Goal: Information Seeking & Learning: Learn about a topic

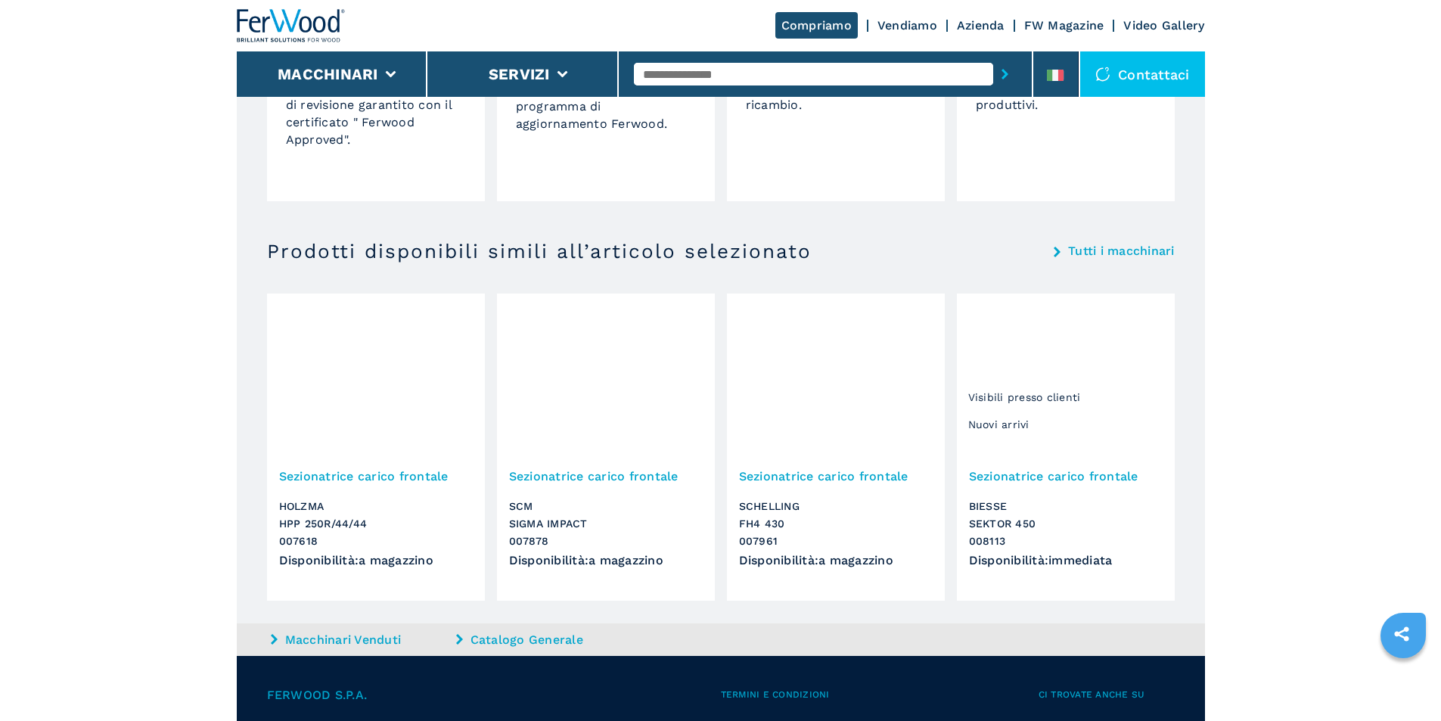
scroll to position [1286, 0]
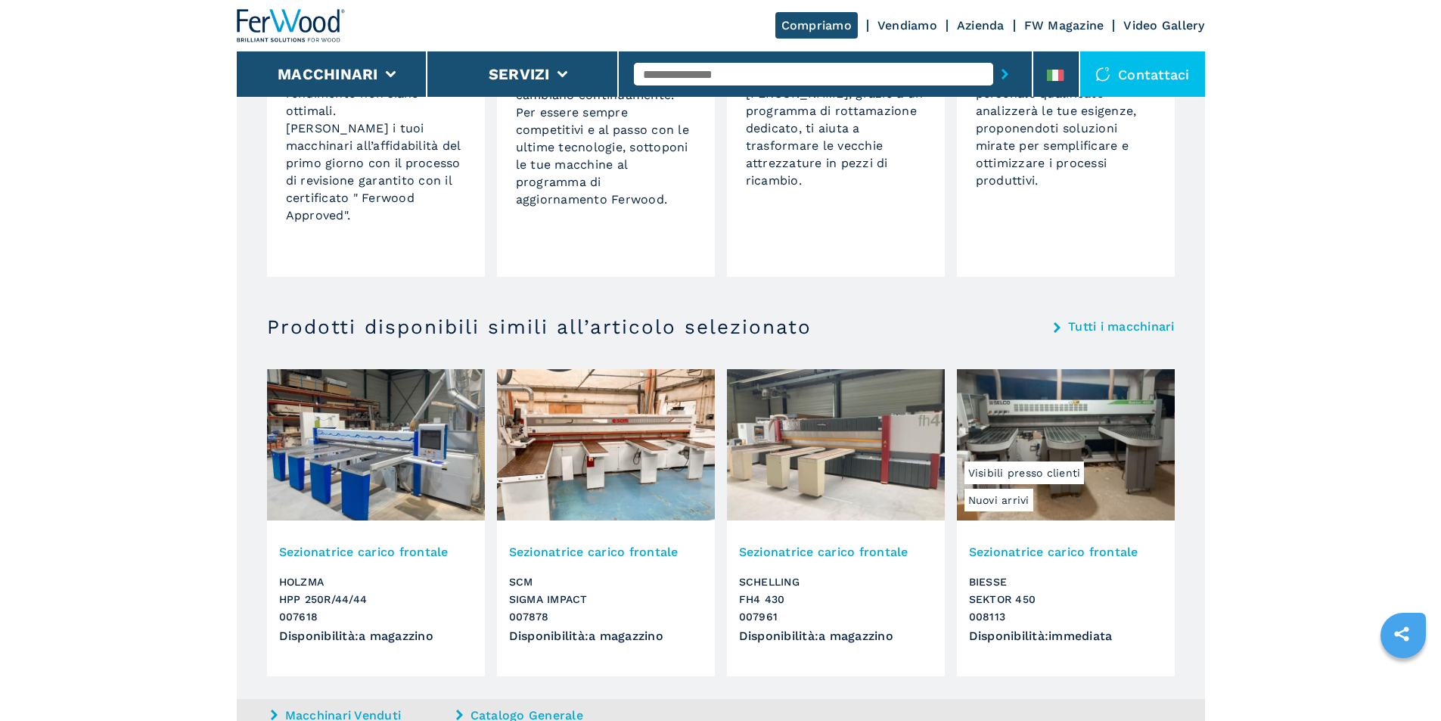
click at [595, 391] on img at bounding box center [606, 444] width 218 height 151
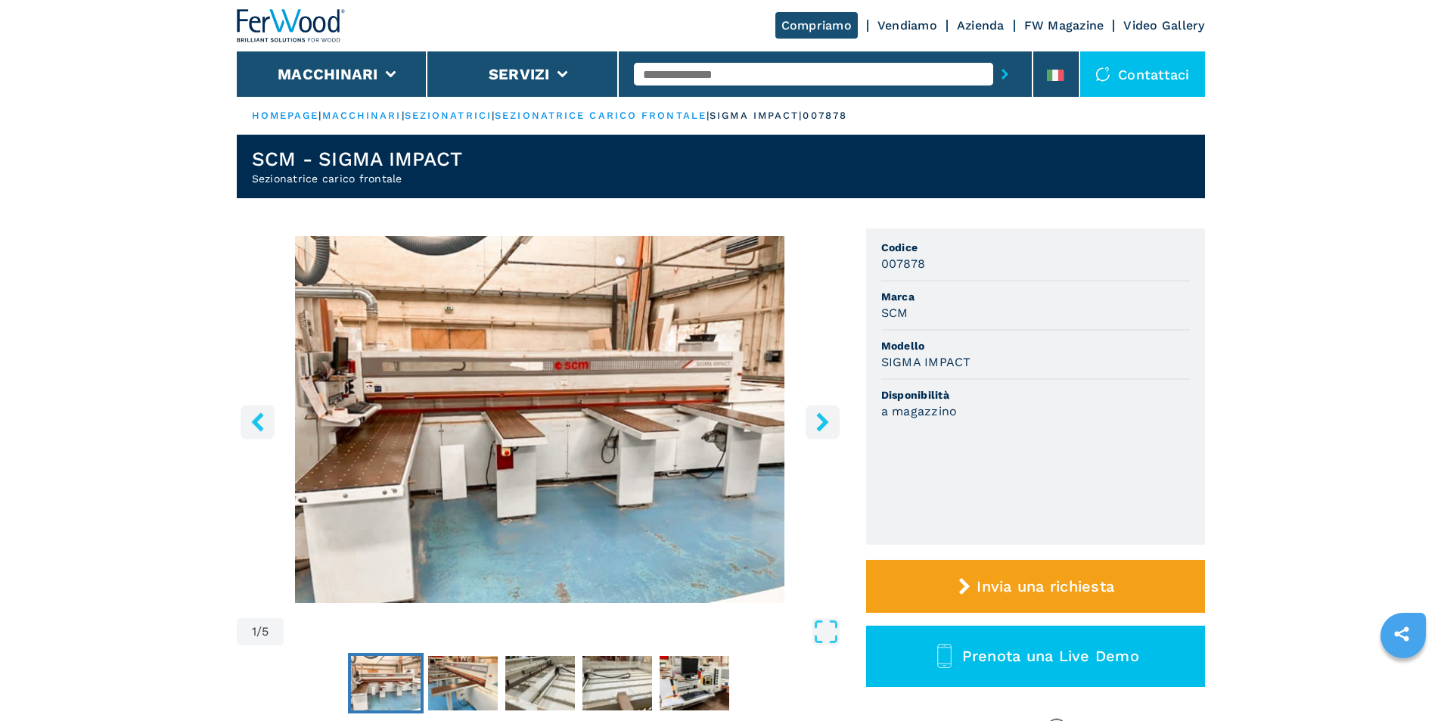
click at [820, 420] on icon "right-button" at bounding box center [822, 421] width 19 height 19
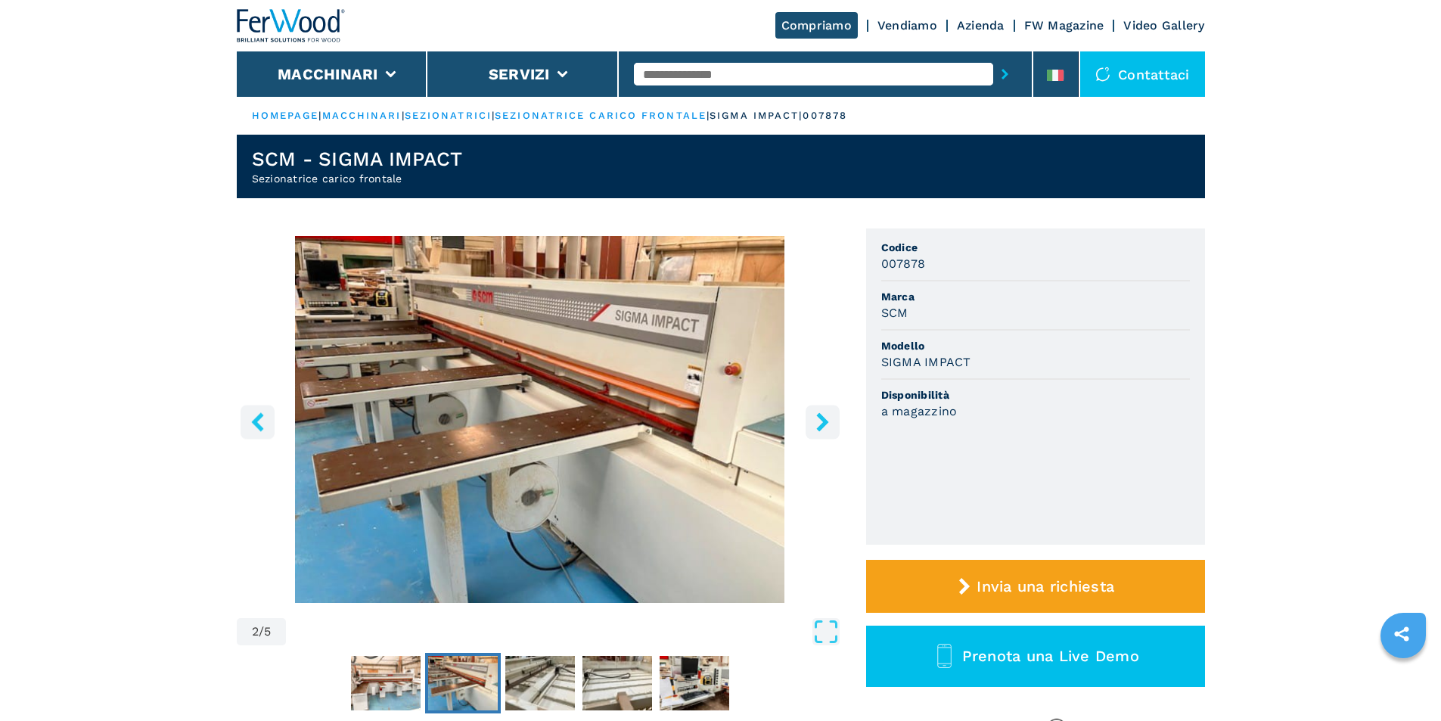
click at [820, 420] on icon "right-button" at bounding box center [822, 421] width 19 height 19
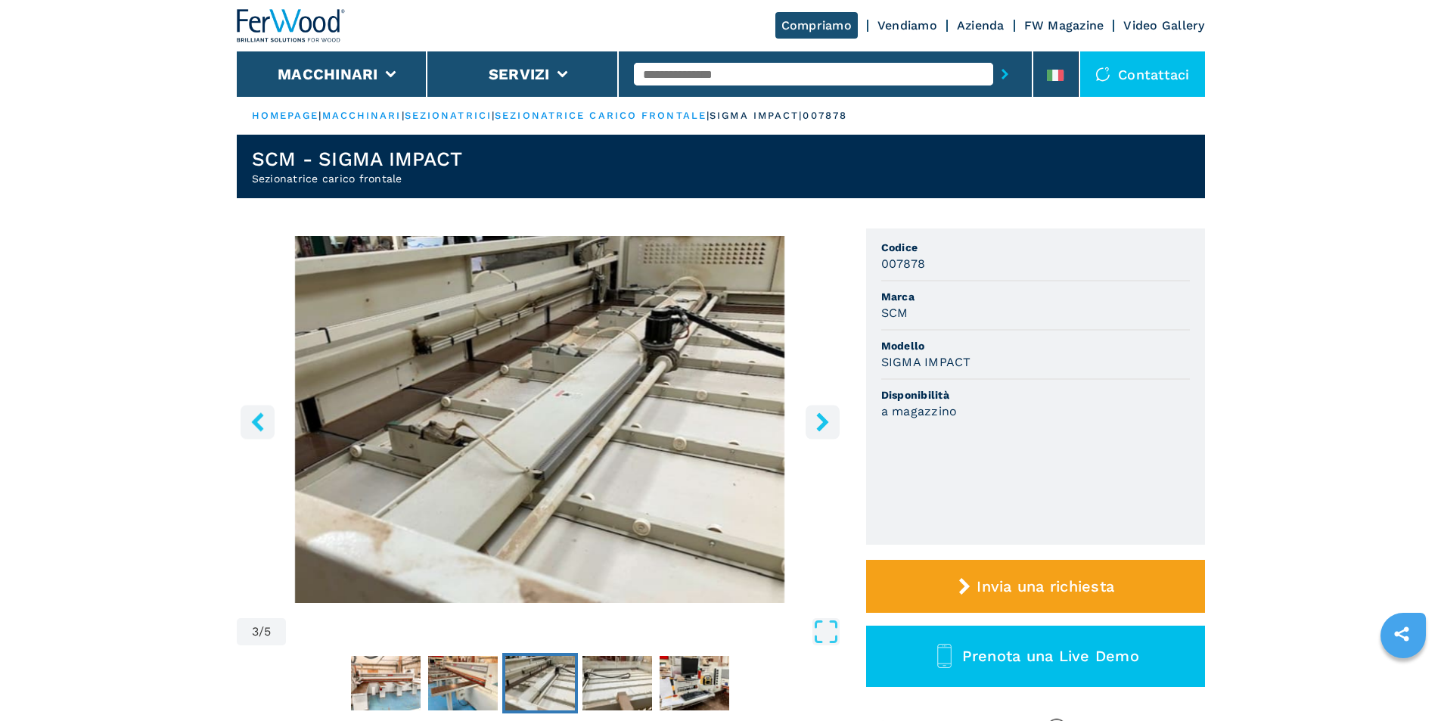
click at [820, 420] on icon "right-button" at bounding box center [822, 421] width 19 height 19
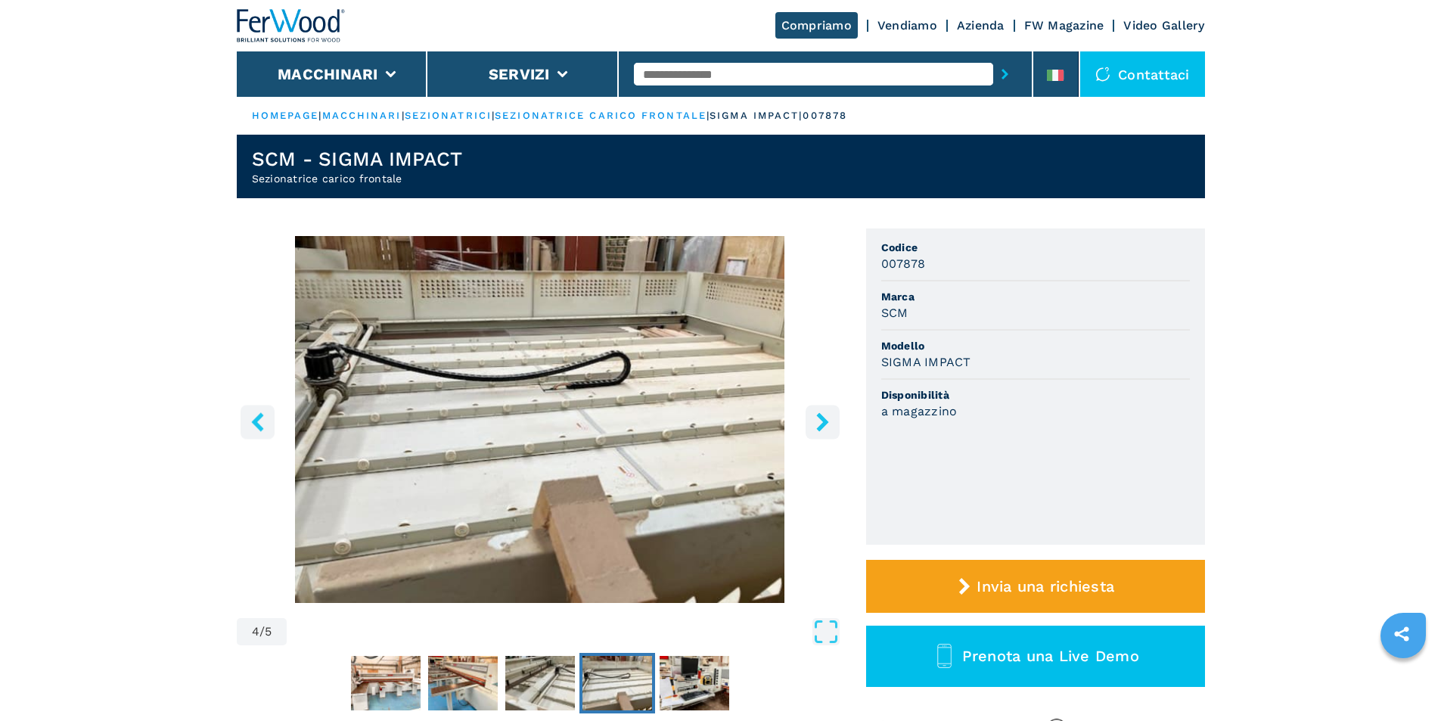
click at [820, 420] on icon "right-button" at bounding box center [822, 421] width 19 height 19
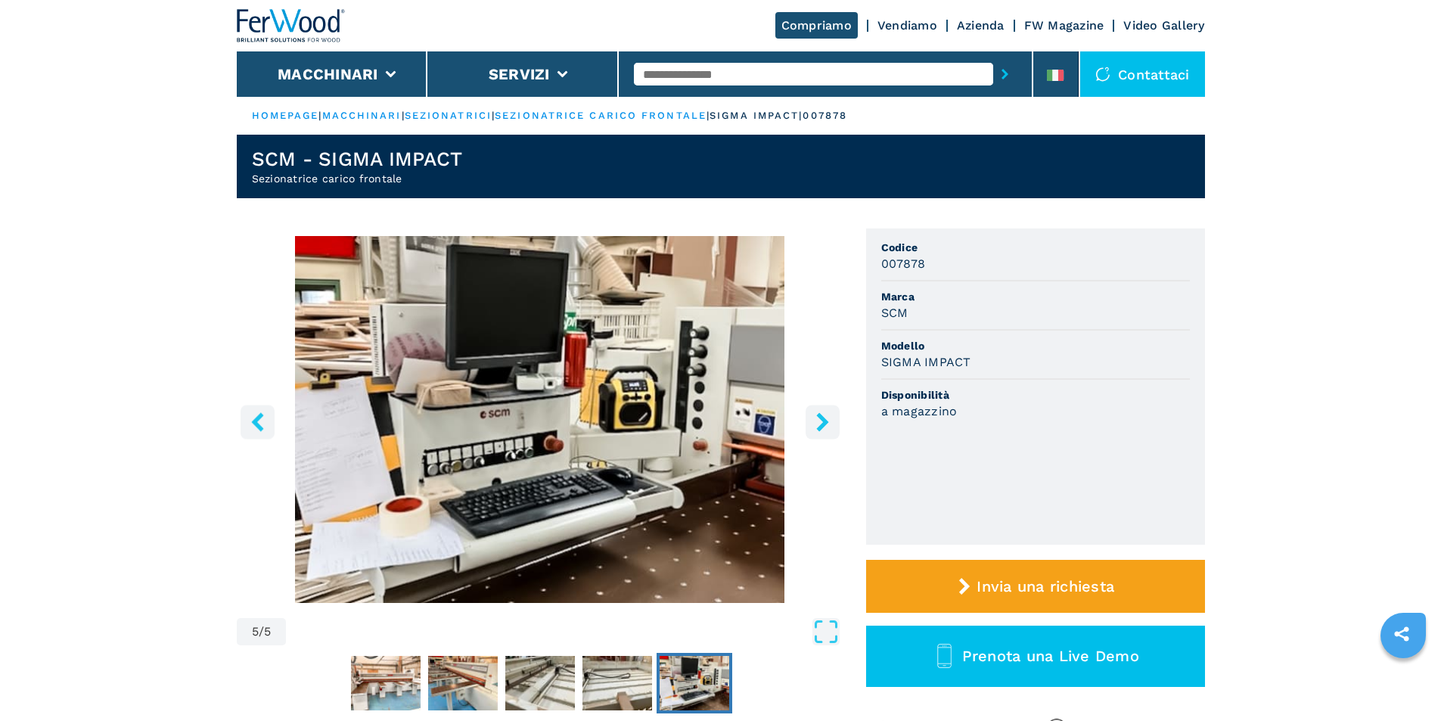
click at [820, 420] on icon "right-button" at bounding box center [822, 421] width 19 height 19
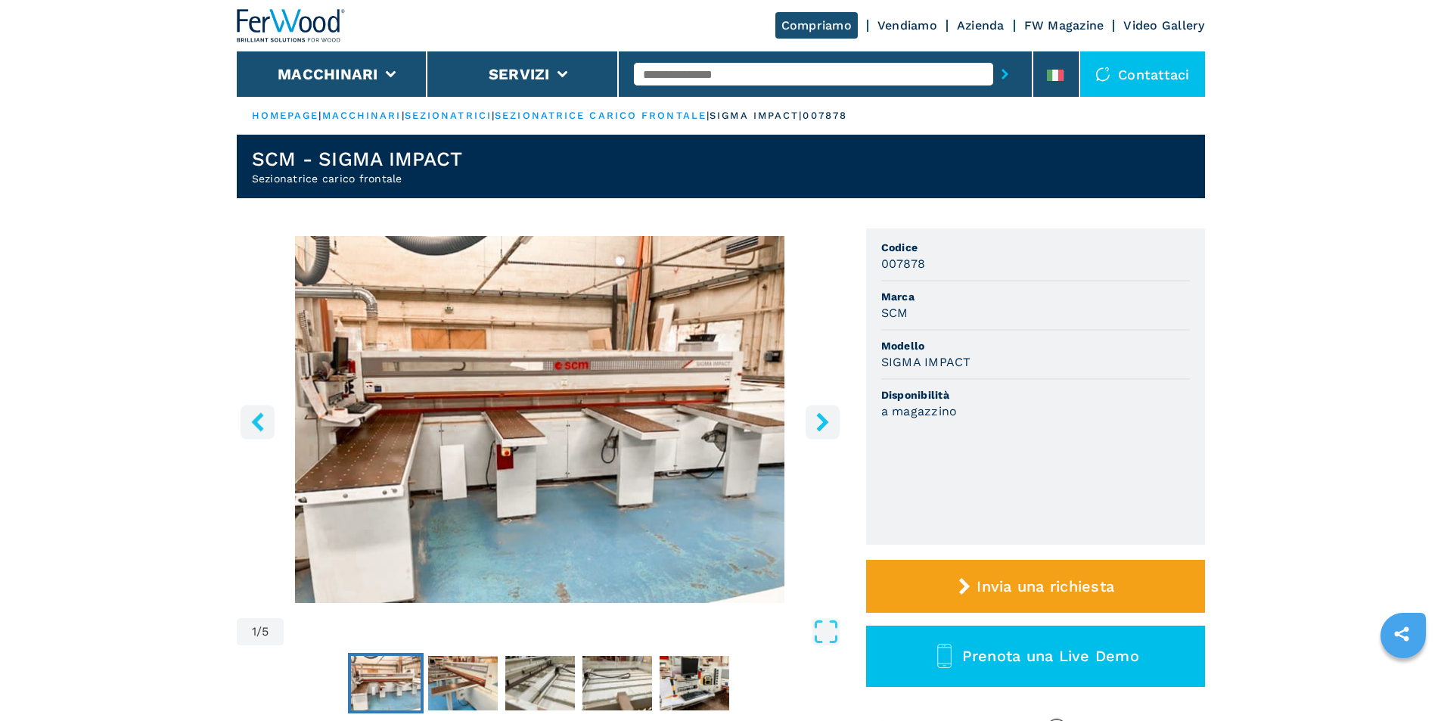
click at [820, 420] on icon "right-button" at bounding box center [822, 421] width 19 height 19
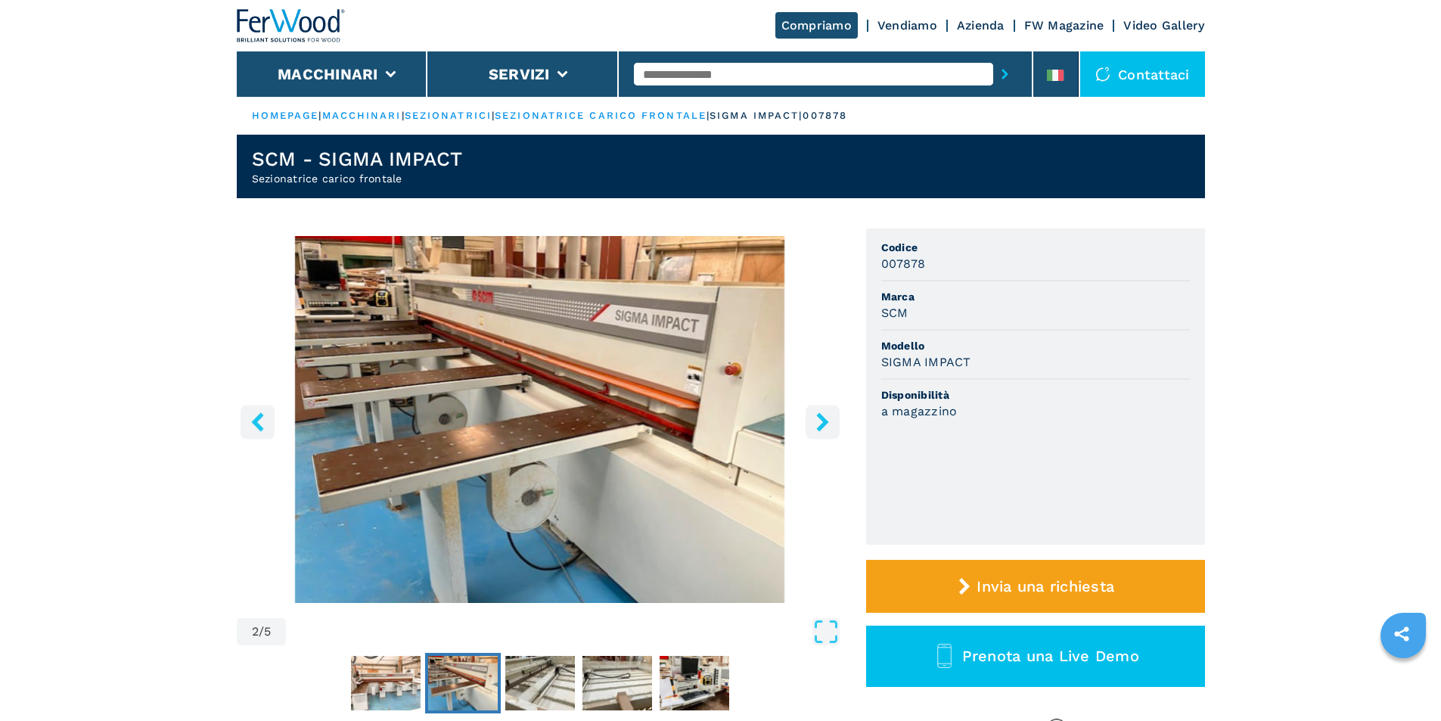
click at [820, 420] on icon "right-button" at bounding box center [822, 421] width 19 height 19
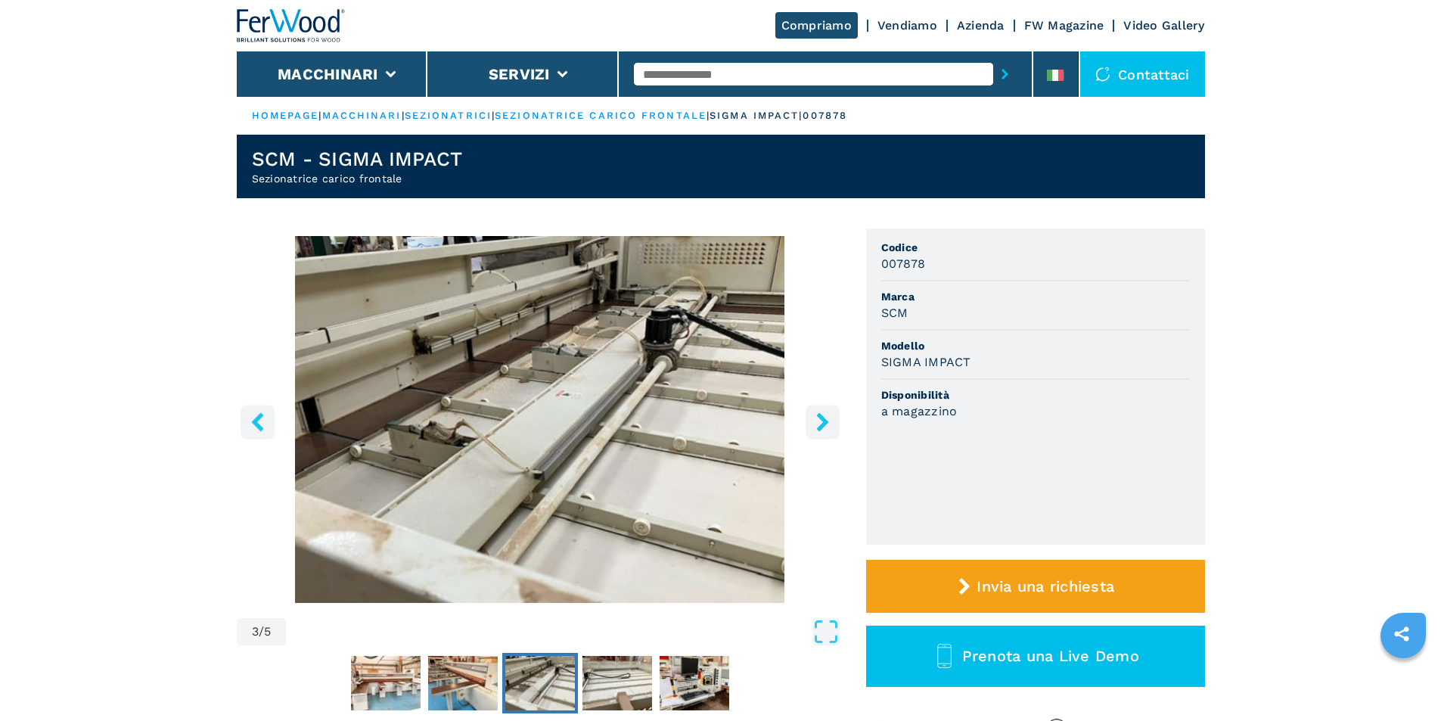
click at [820, 420] on icon "right-button" at bounding box center [822, 421] width 19 height 19
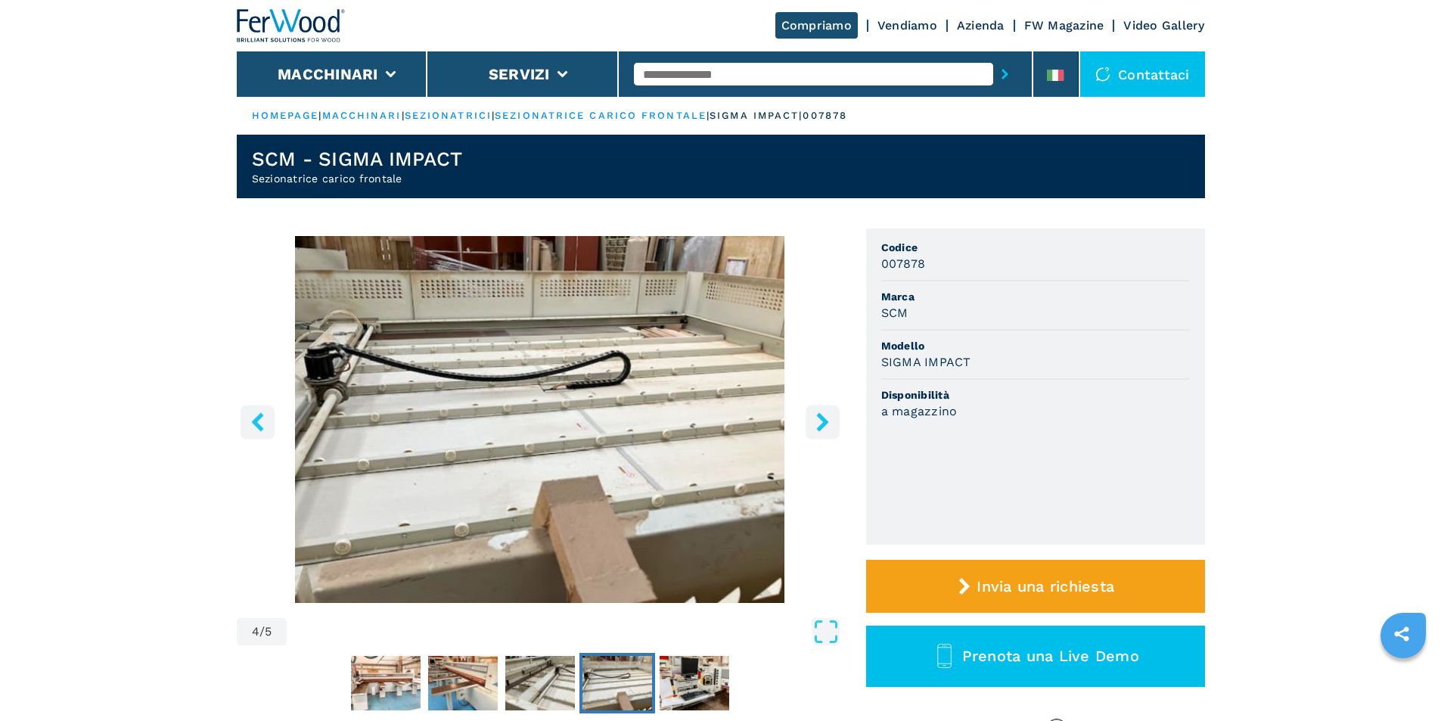
click at [820, 420] on icon "right-button" at bounding box center [822, 421] width 19 height 19
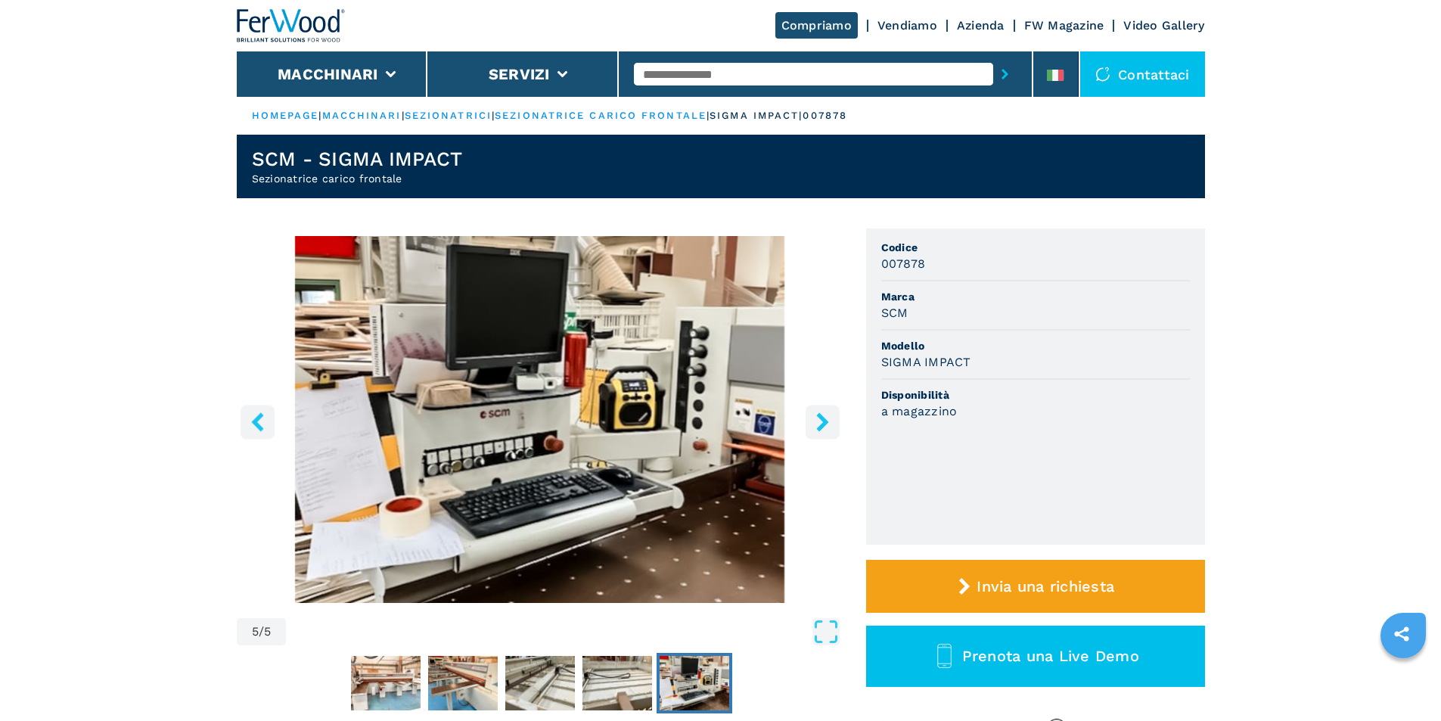
click at [820, 420] on icon "right-button" at bounding box center [822, 421] width 19 height 19
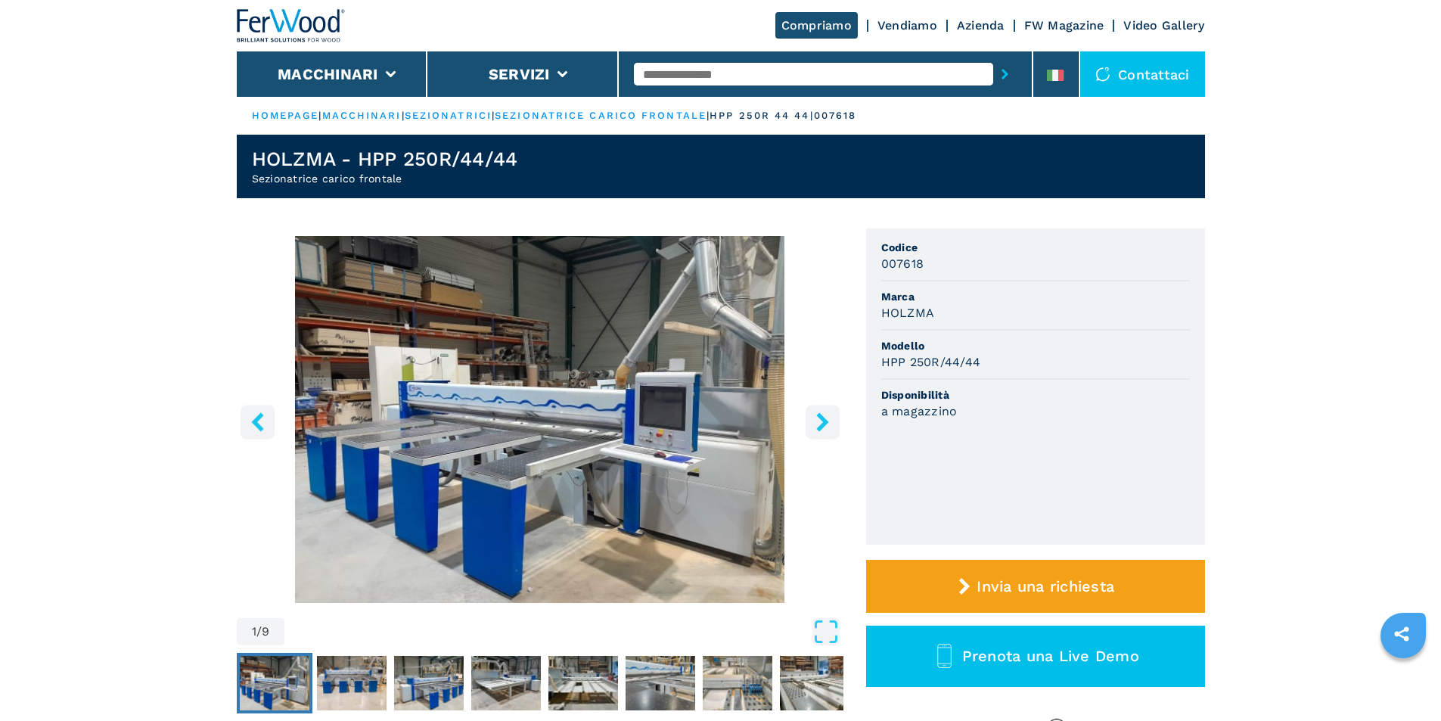
click at [432, 412] on img "Go to Slide 1" at bounding box center [540, 419] width 607 height 367
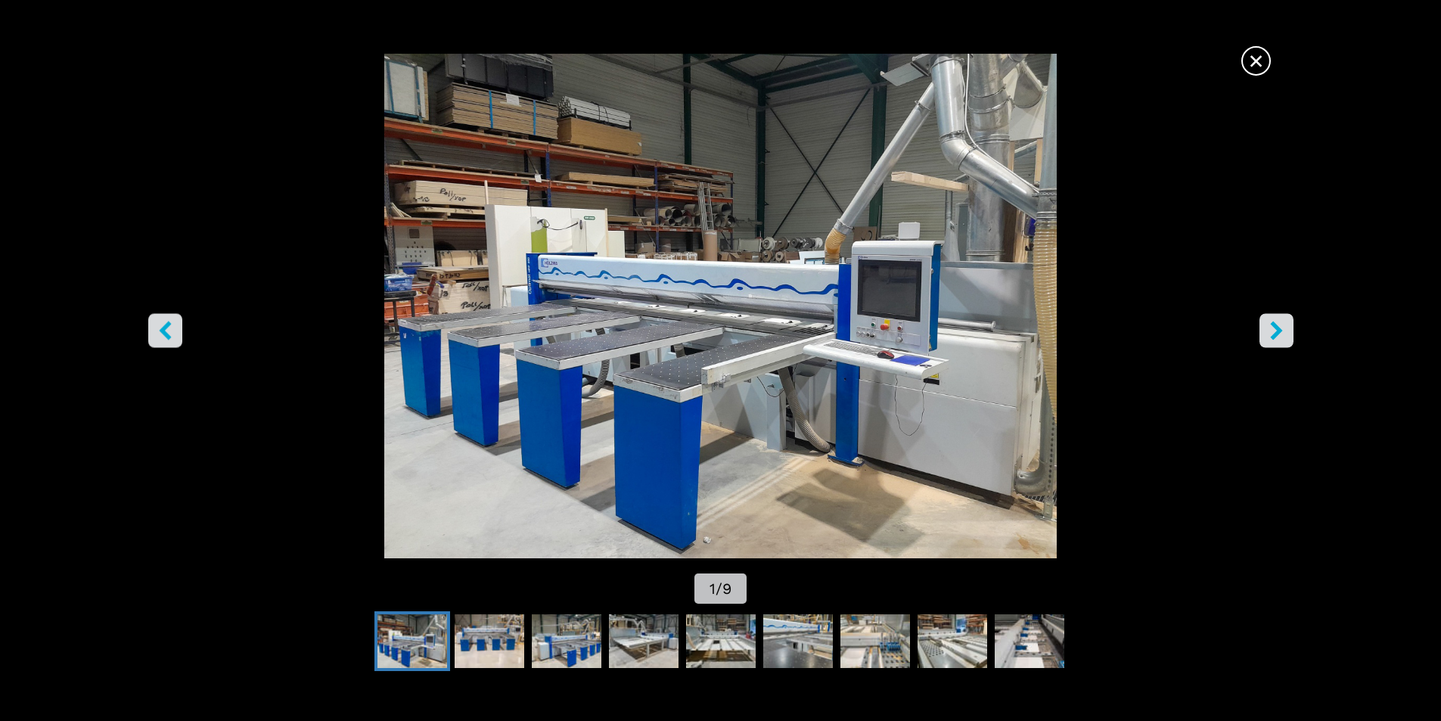
click at [1272, 335] on icon "right-button" at bounding box center [1276, 330] width 12 height 19
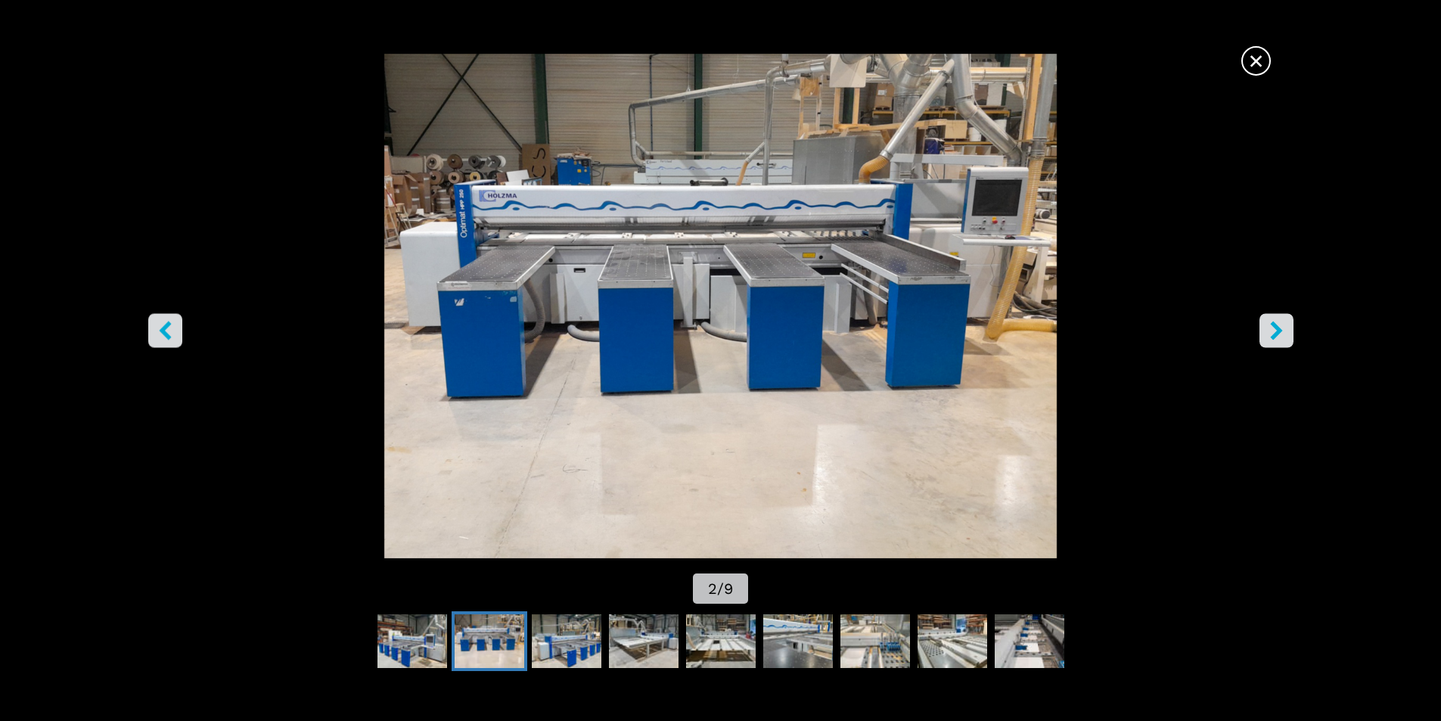
click at [1272, 335] on icon "right-button" at bounding box center [1276, 330] width 12 height 19
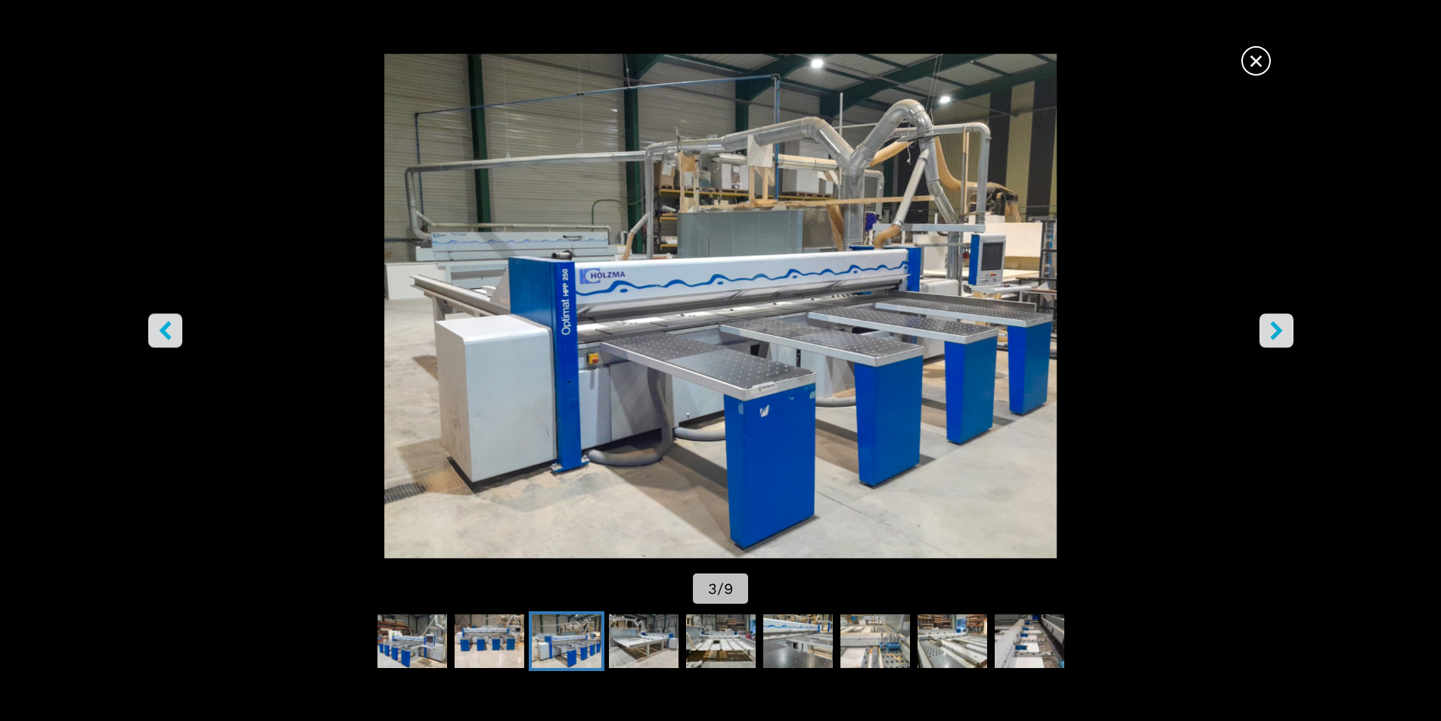
click at [1272, 335] on icon "right-button" at bounding box center [1276, 330] width 12 height 19
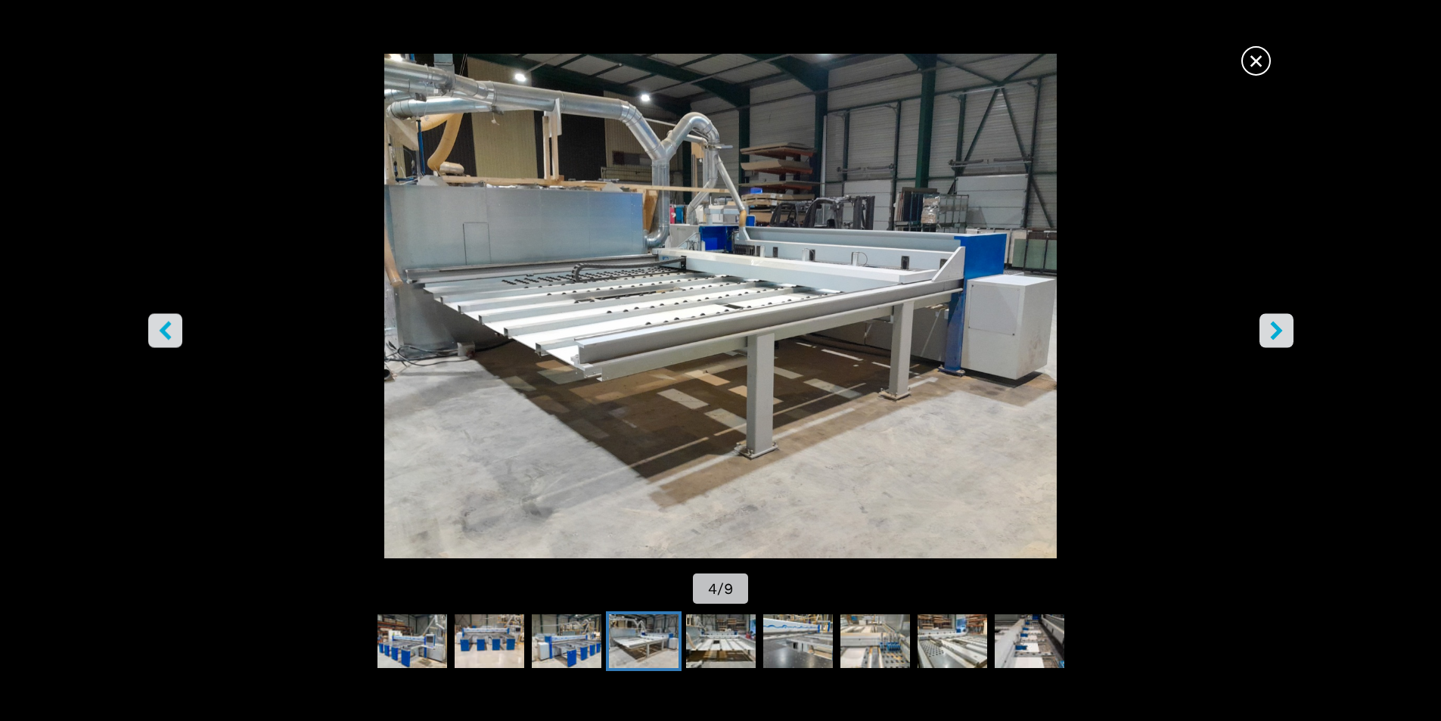
click at [1272, 335] on icon "right-button" at bounding box center [1276, 330] width 12 height 19
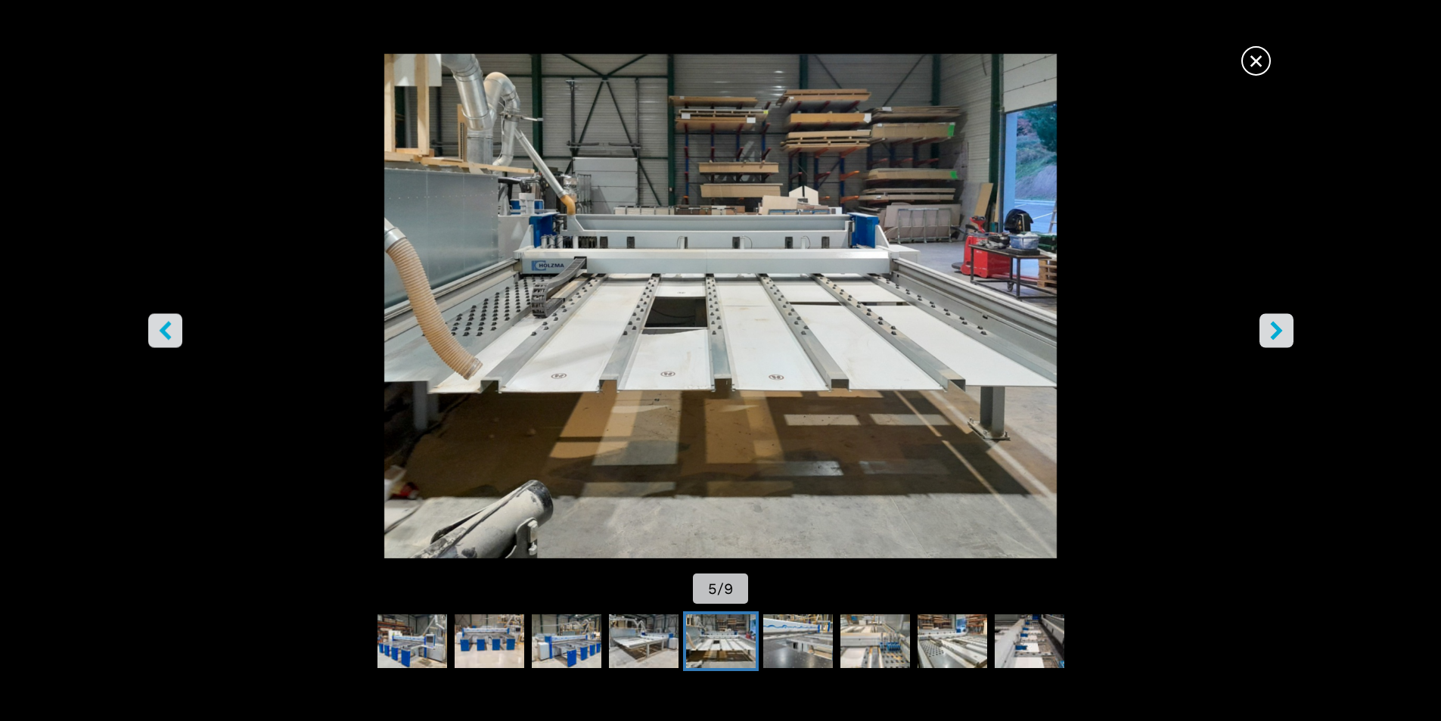
click at [1272, 335] on icon "right-button" at bounding box center [1276, 330] width 12 height 19
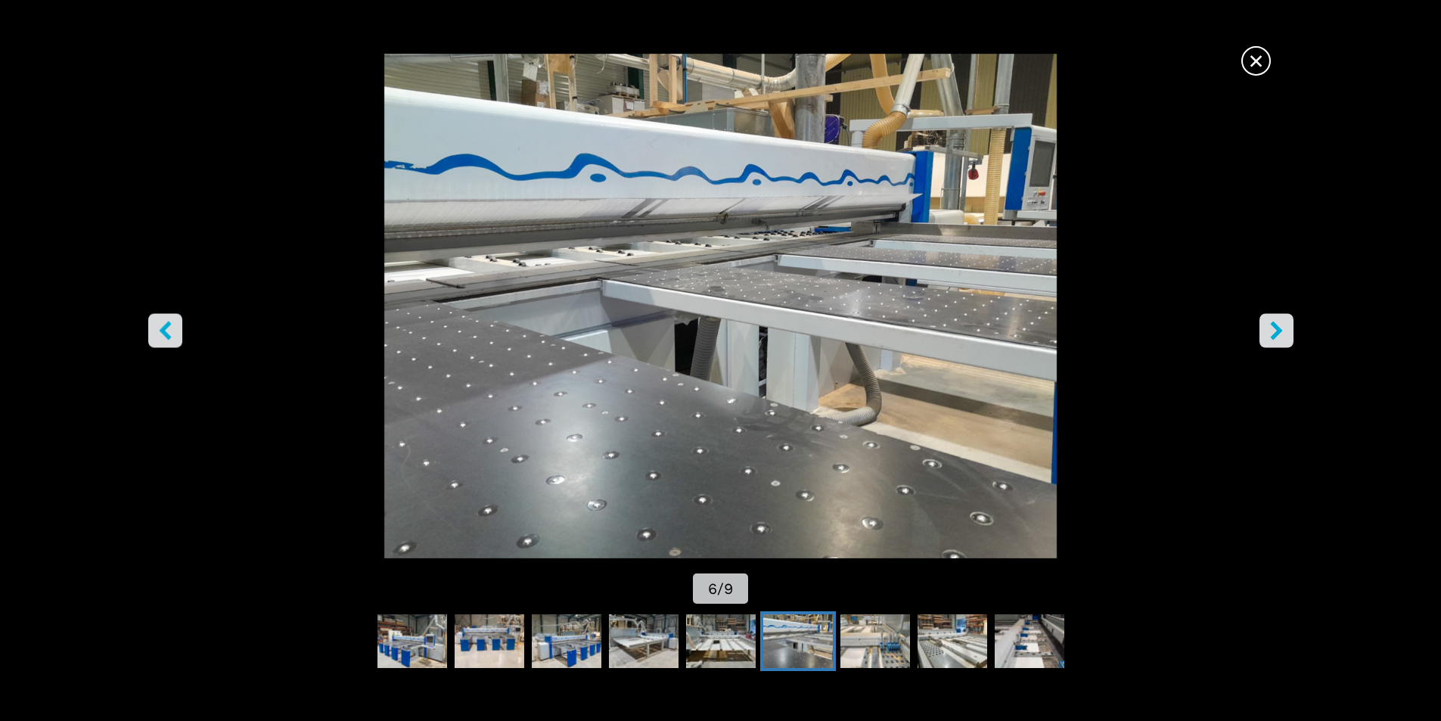
click at [1272, 335] on icon "right-button" at bounding box center [1276, 330] width 12 height 19
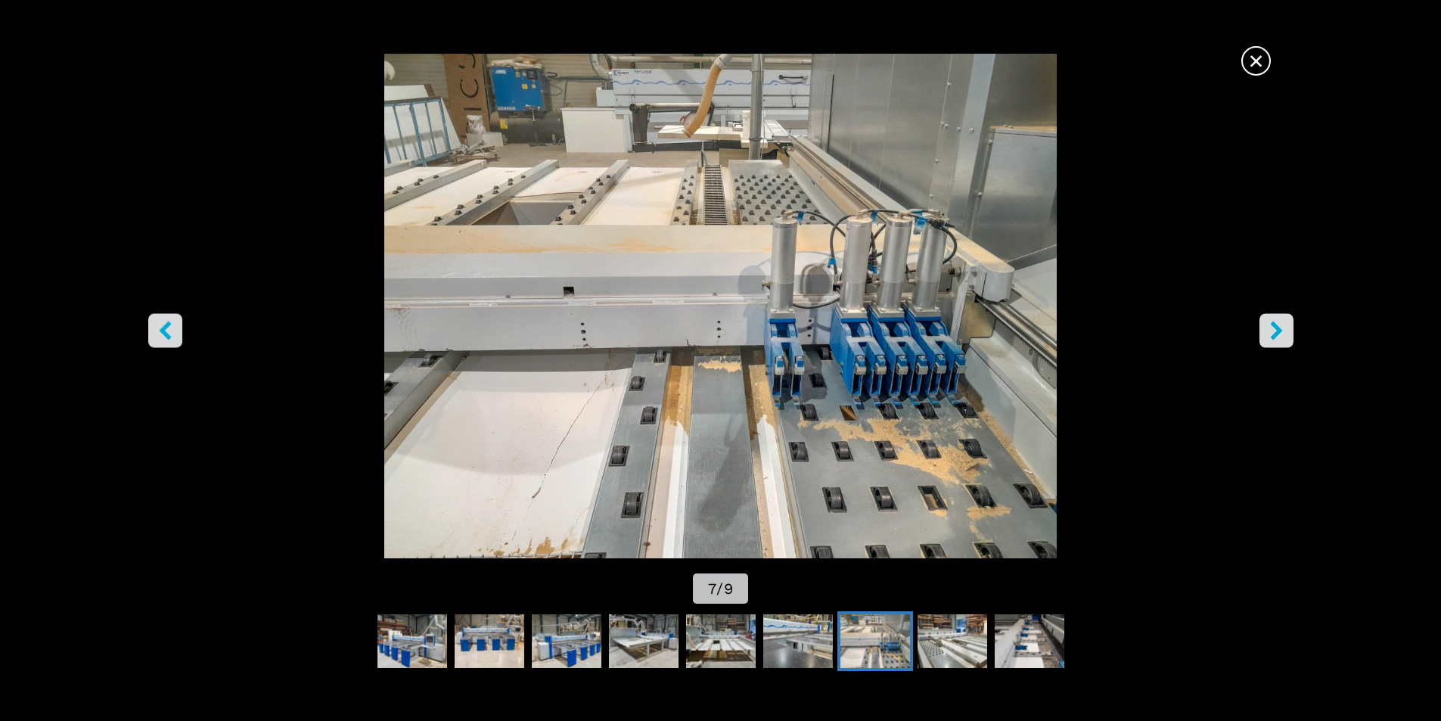
click at [1272, 335] on icon "right-button" at bounding box center [1276, 330] width 12 height 19
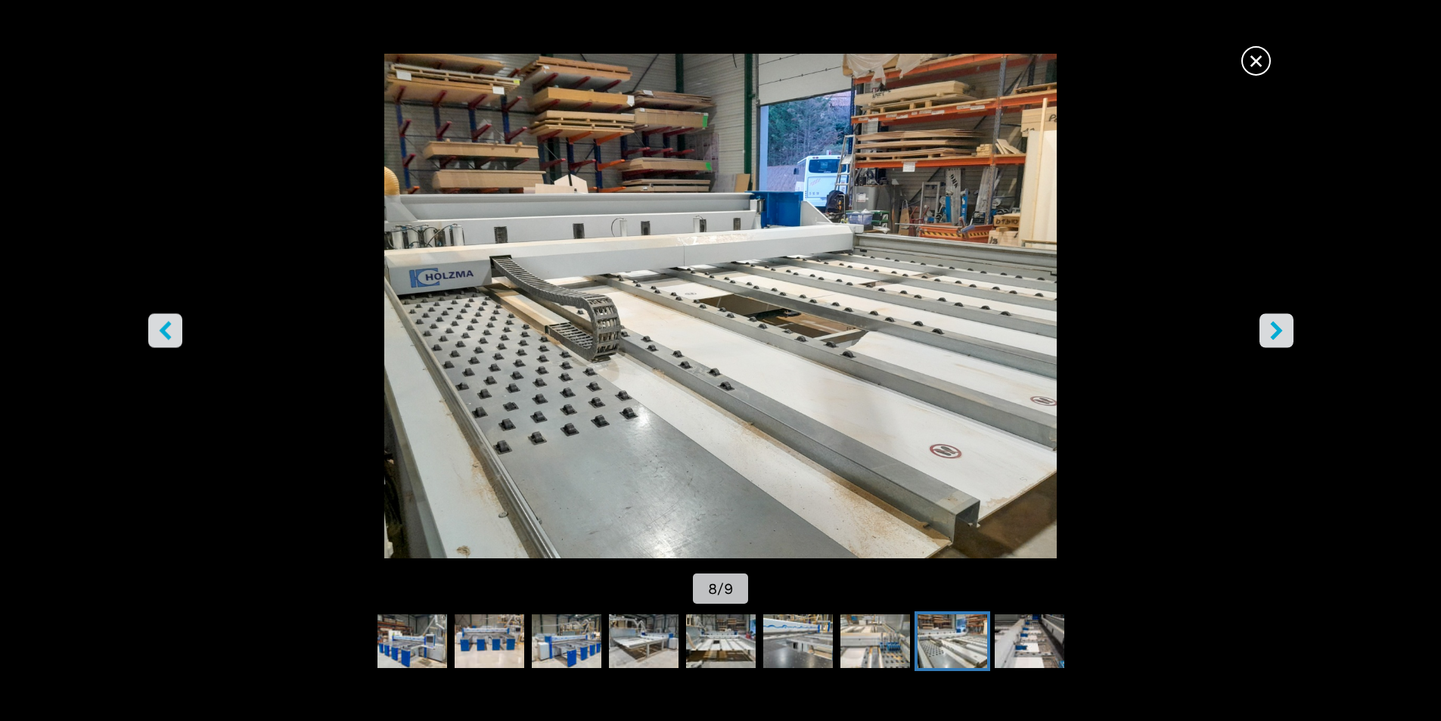
click at [1272, 335] on icon "right-button" at bounding box center [1276, 330] width 12 height 19
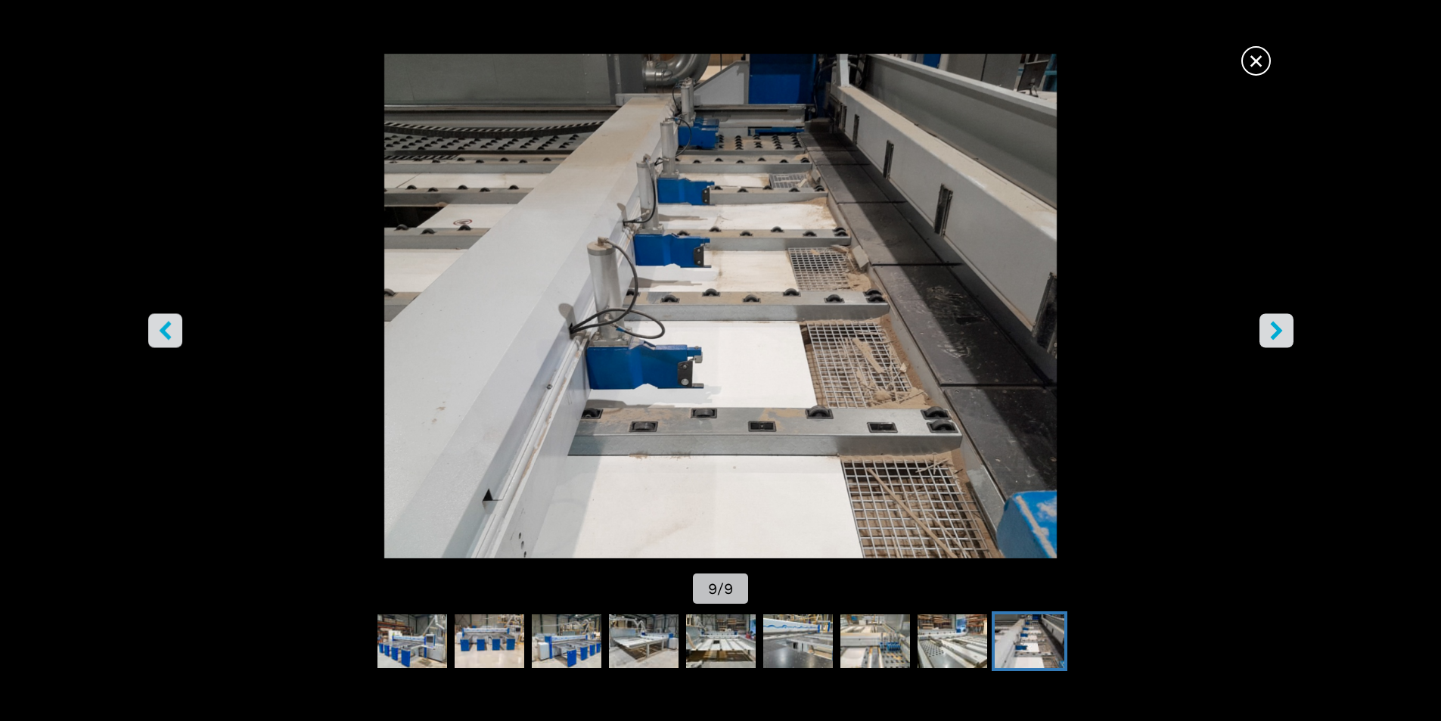
click at [1272, 335] on icon "right-button" at bounding box center [1276, 330] width 12 height 19
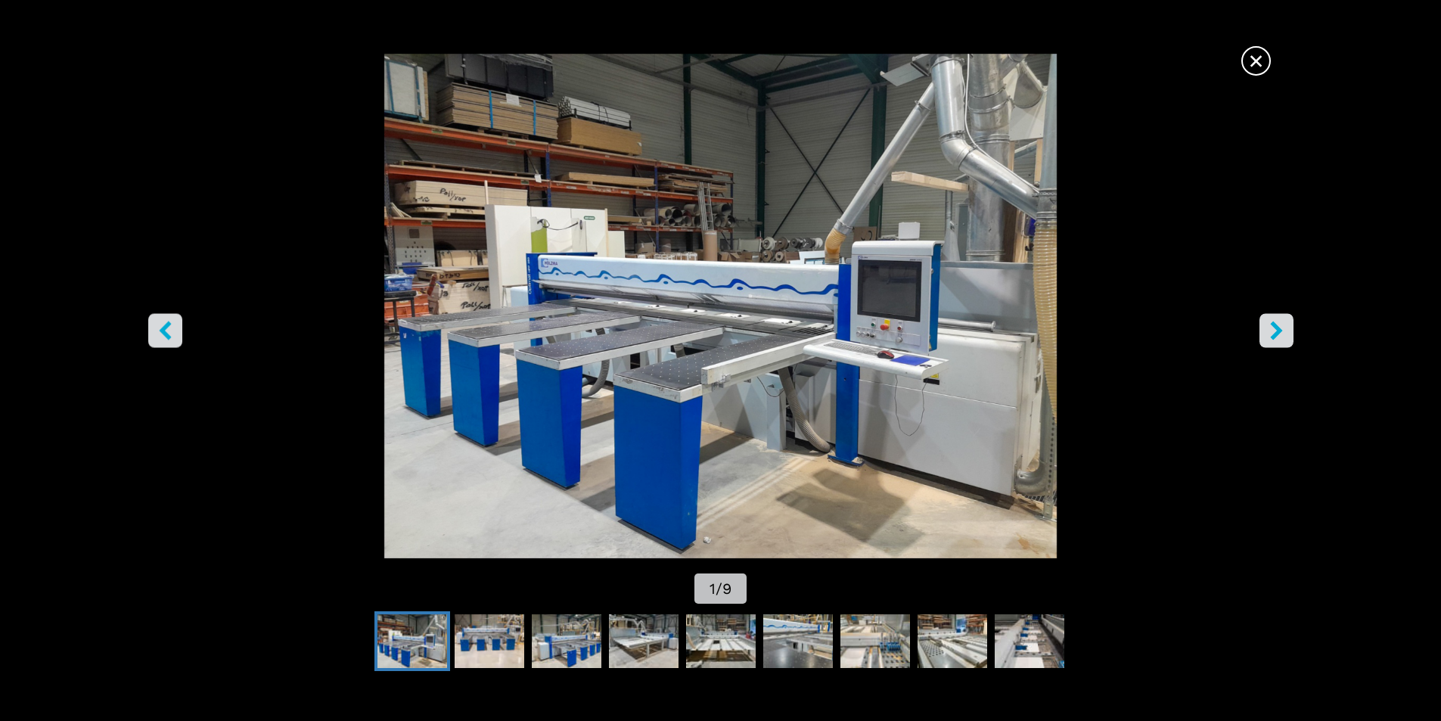
click at [1272, 335] on icon "right-button" at bounding box center [1276, 330] width 12 height 19
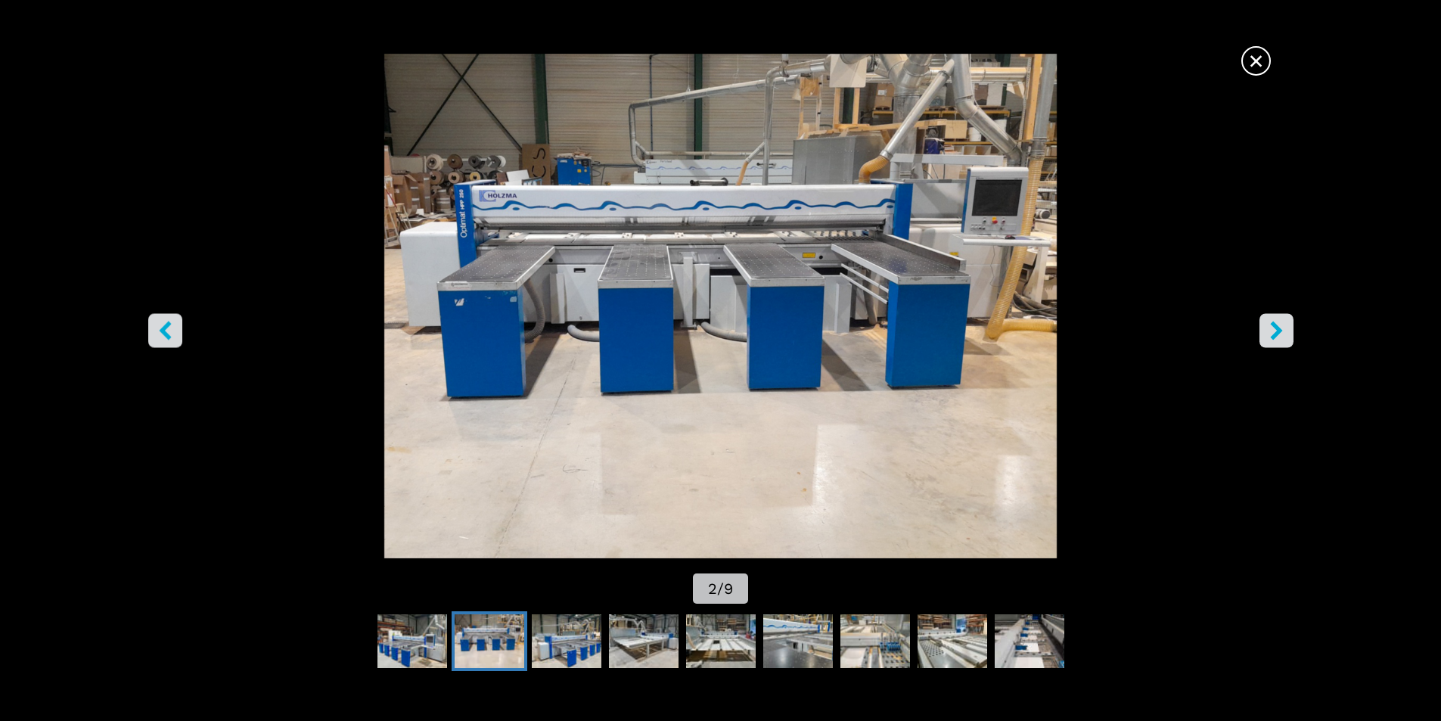
click at [1272, 335] on icon "right-button" at bounding box center [1276, 330] width 12 height 19
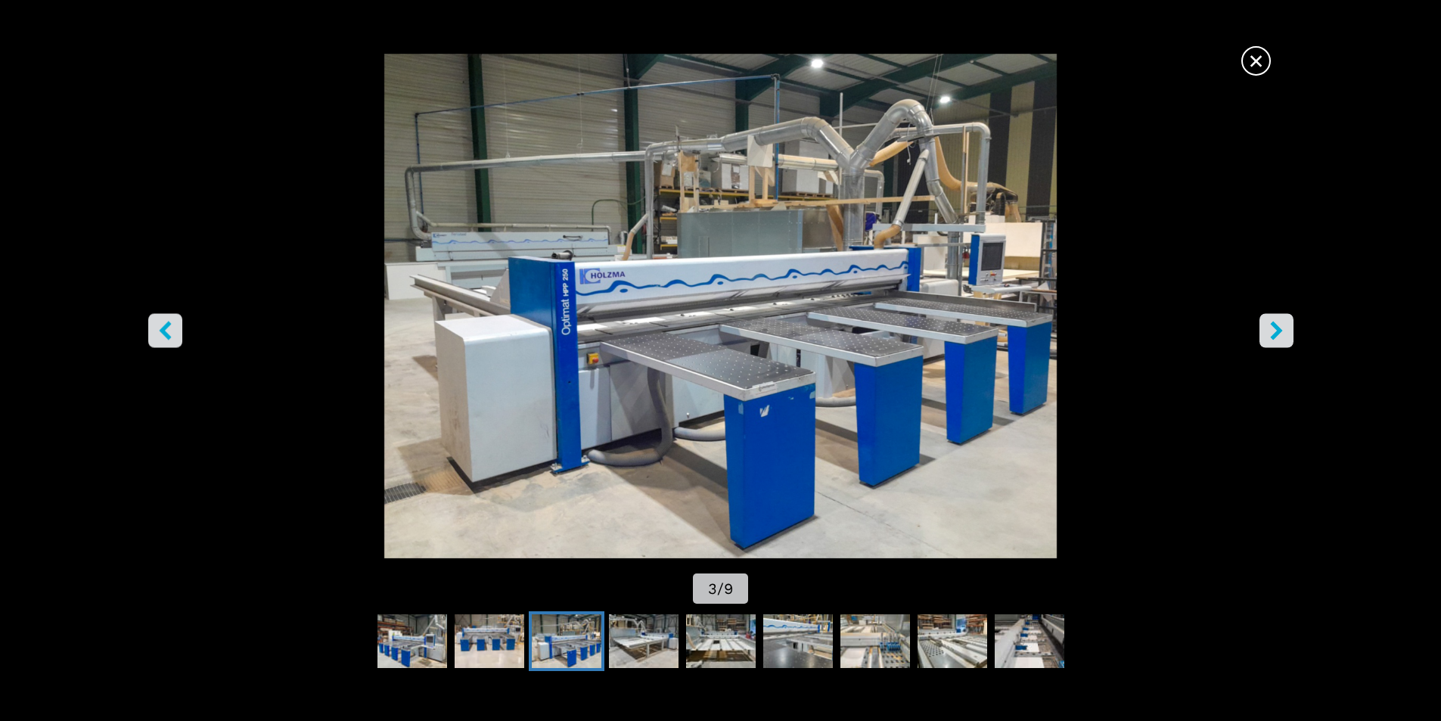
click at [1272, 335] on icon "right-button" at bounding box center [1276, 330] width 12 height 19
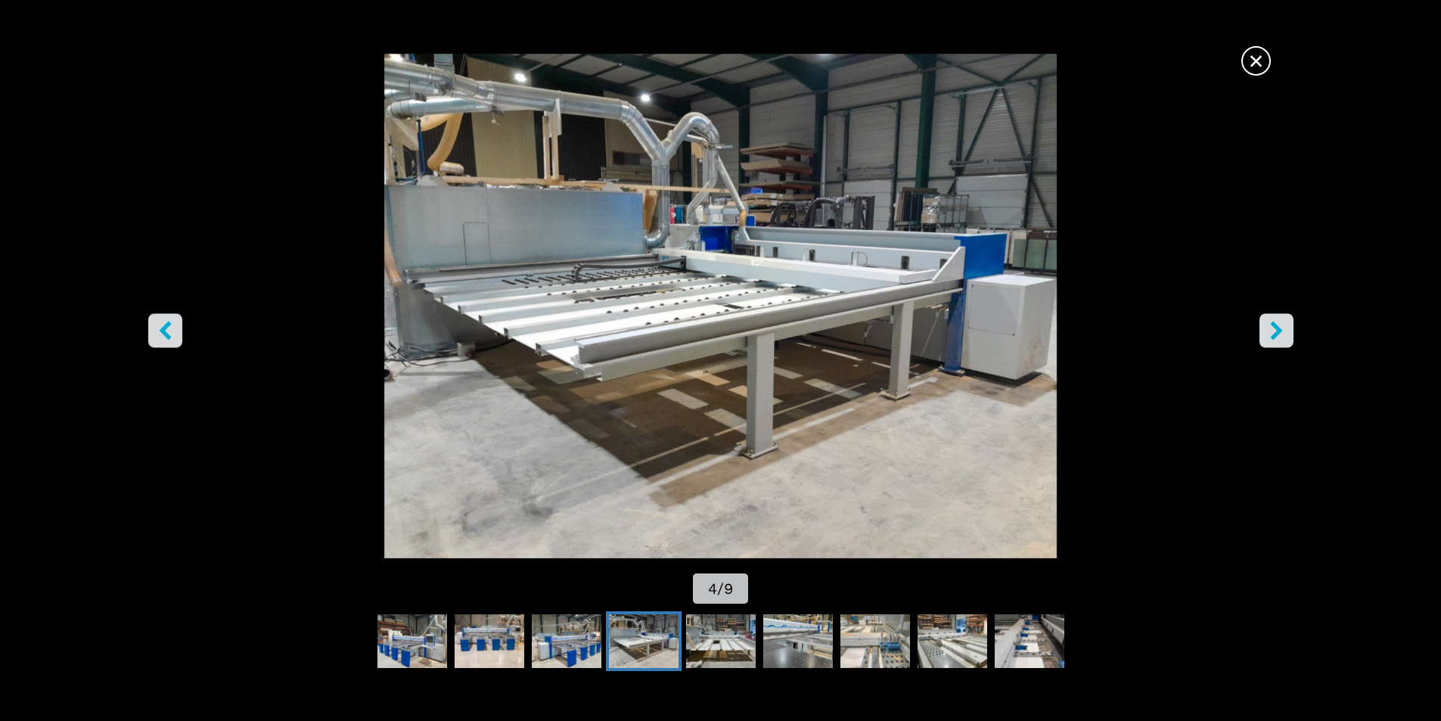
click at [1272, 335] on icon "right-button" at bounding box center [1276, 330] width 12 height 19
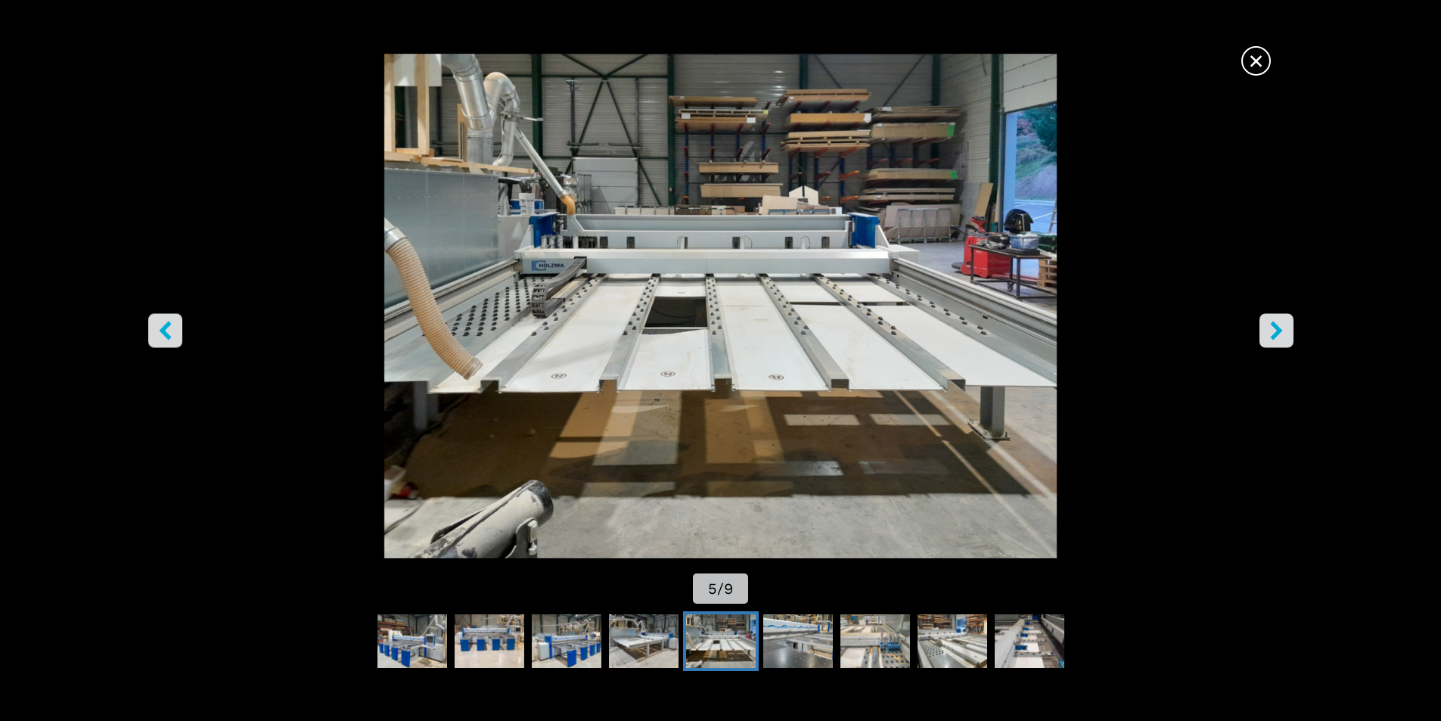
click at [1272, 335] on icon "right-button" at bounding box center [1276, 330] width 12 height 19
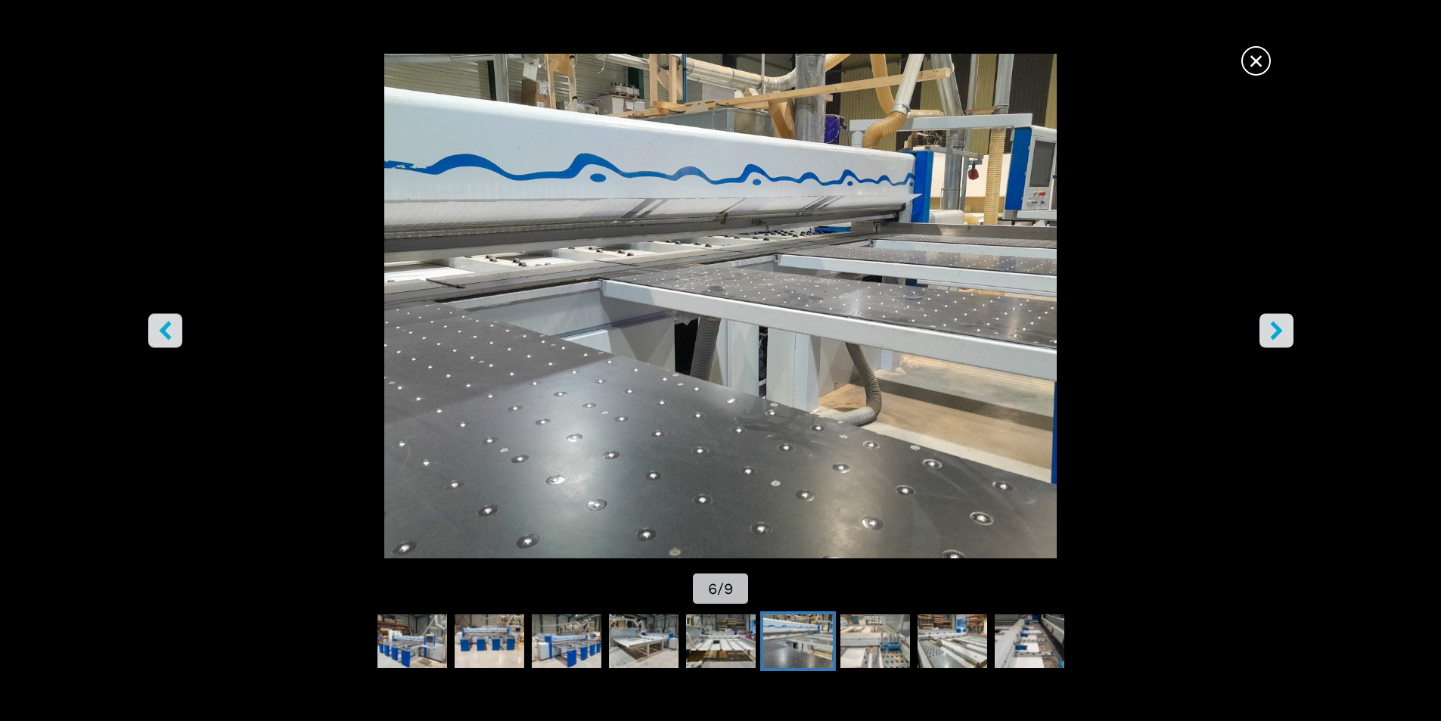
click at [1272, 335] on icon "right-button" at bounding box center [1276, 330] width 12 height 19
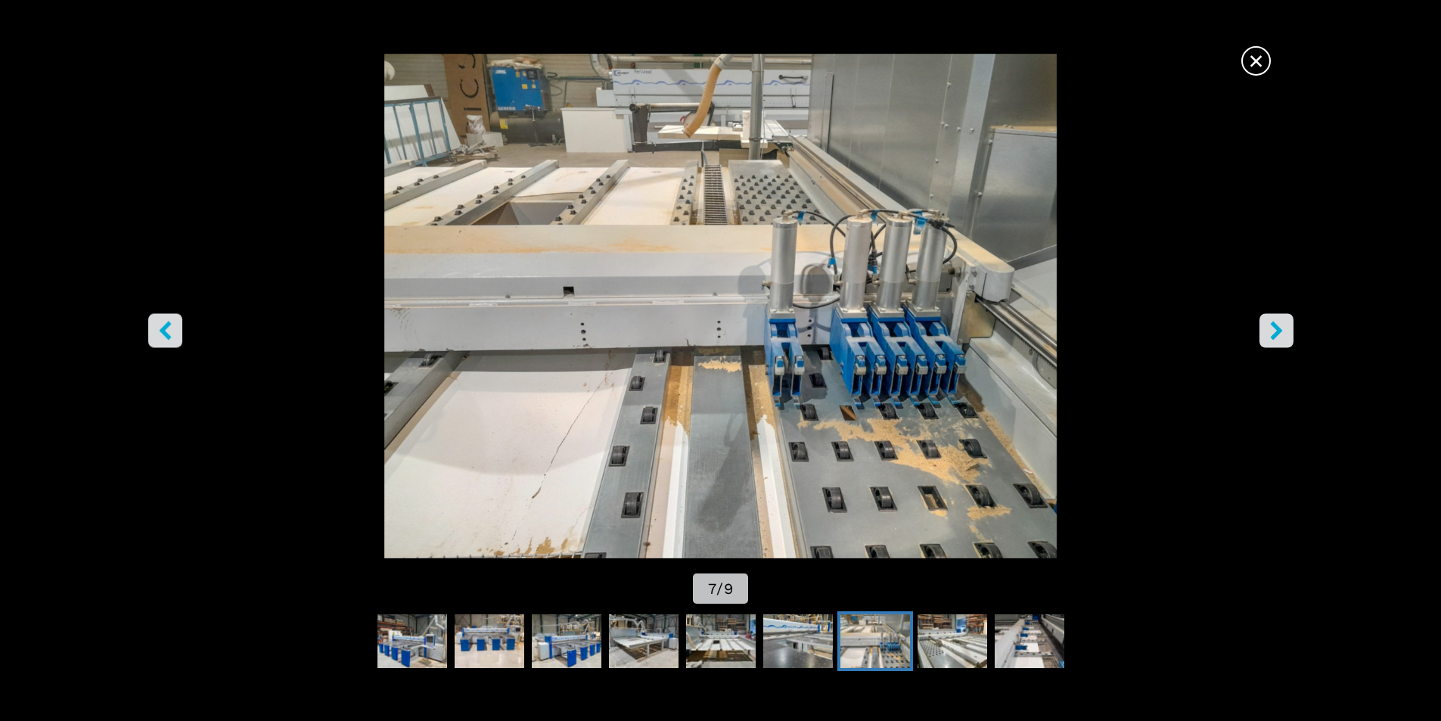
click at [1272, 335] on icon "right-button" at bounding box center [1276, 330] width 12 height 19
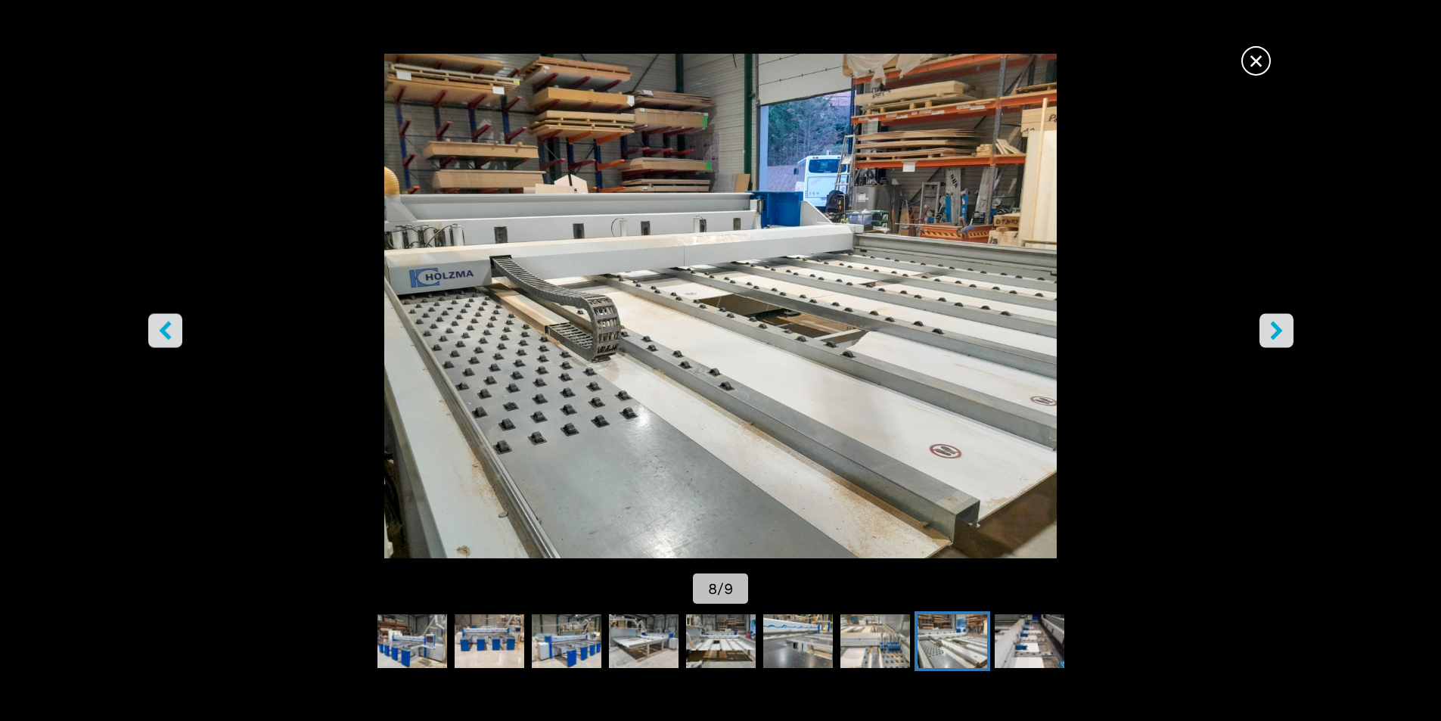
click at [1263, 334] on button "right-button" at bounding box center [1277, 330] width 34 height 34
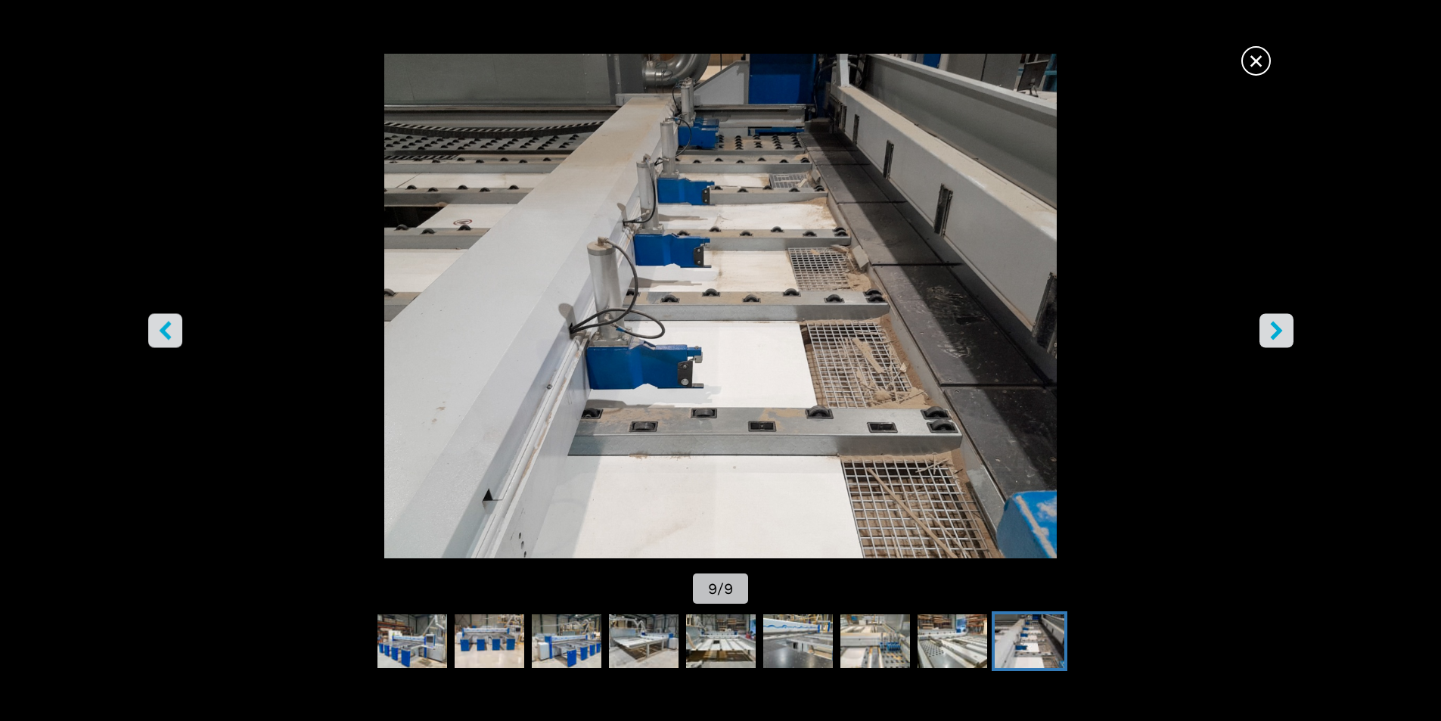
click at [1263, 334] on button "right-button" at bounding box center [1277, 330] width 34 height 34
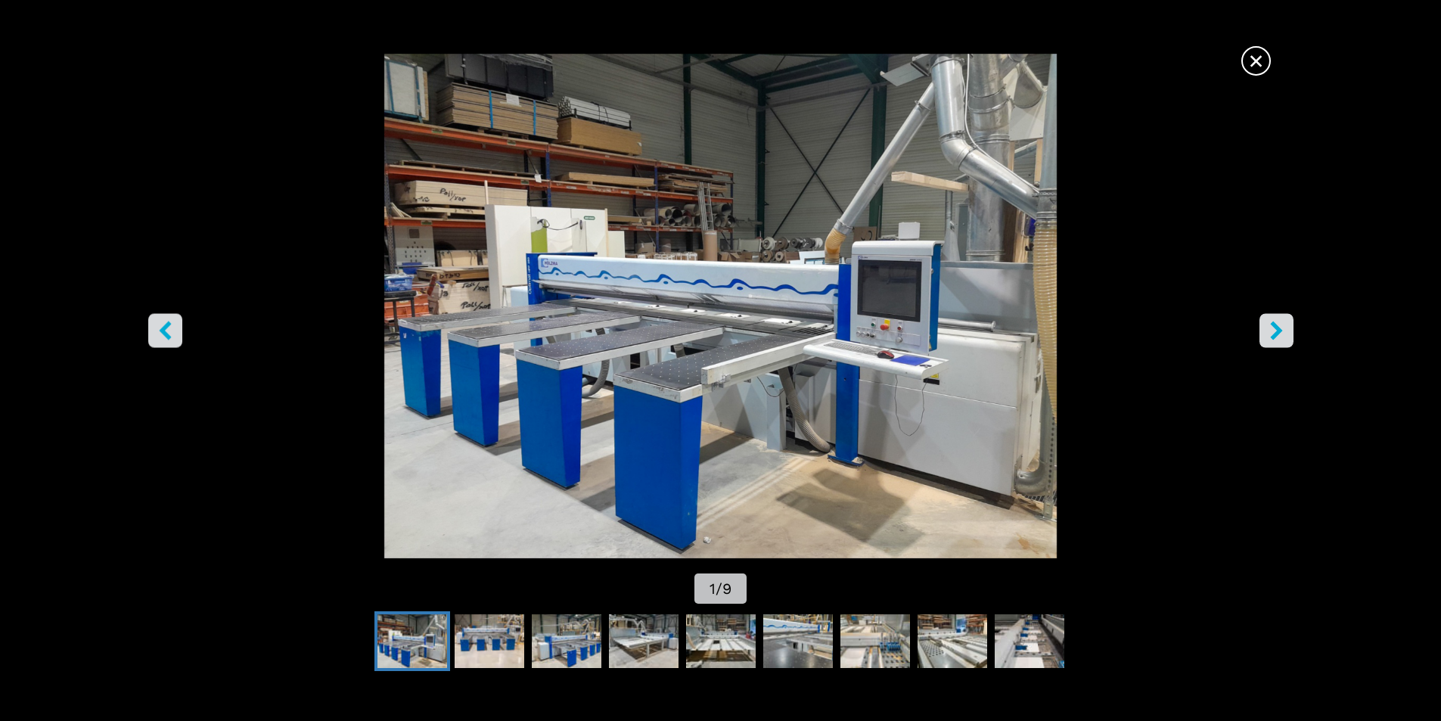
click at [1263, 334] on button "right-button" at bounding box center [1277, 330] width 34 height 34
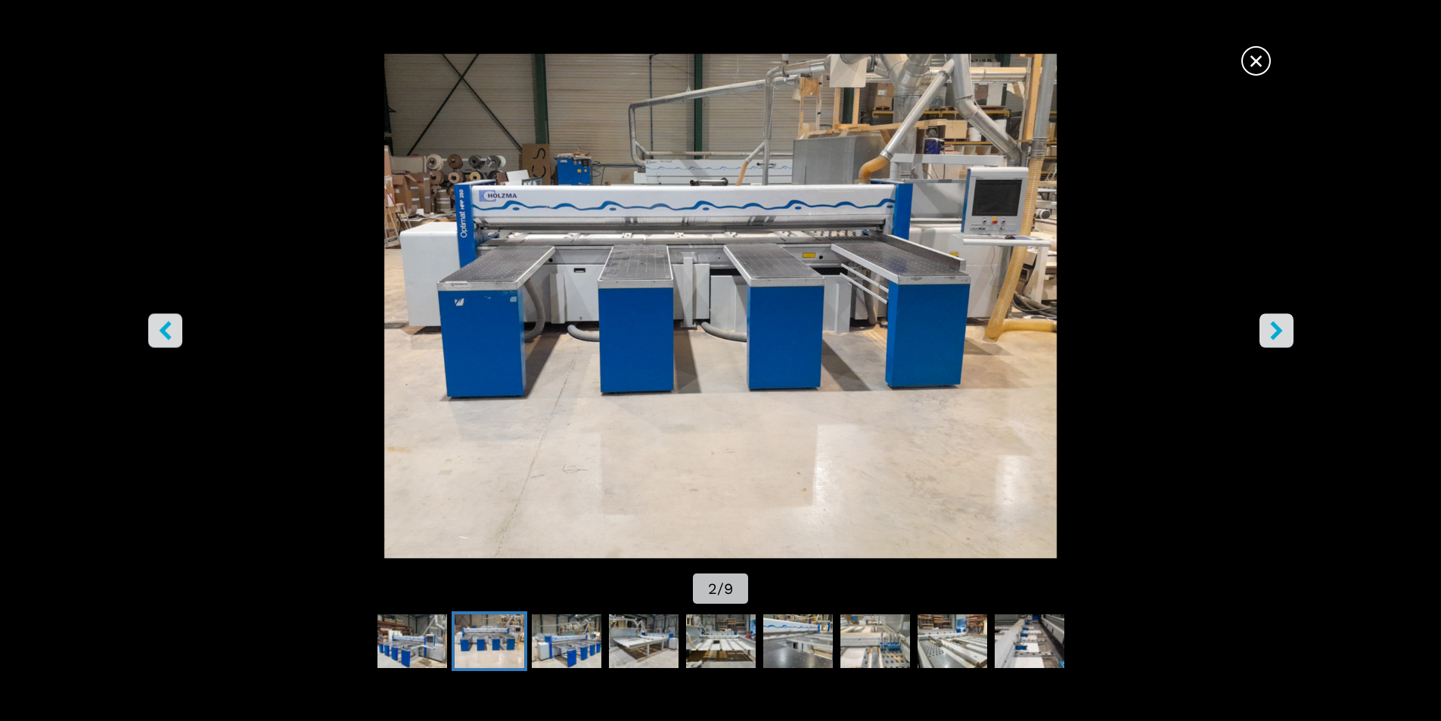
click at [1263, 334] on button "right-button" at bounding box center [1277, 330] width 34 height 34
